Goal: Task Accomplishment & Management: Manage account settings

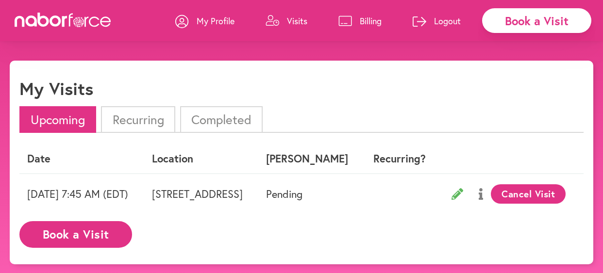
click at [360, 21] on p "Billing" at bounding box center [371, 21] width 22 height 12
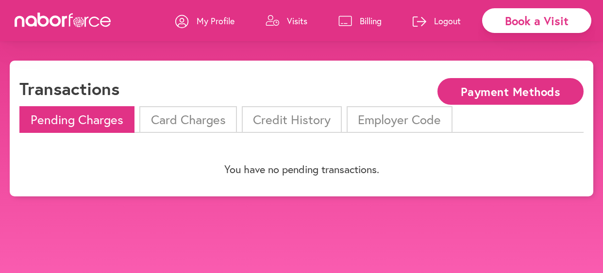
click at [287, 24] on p "Visits" at bounding box center [297, 21] width 20 height 12
